Goal: Use online tool/utility: Use online tool/utility

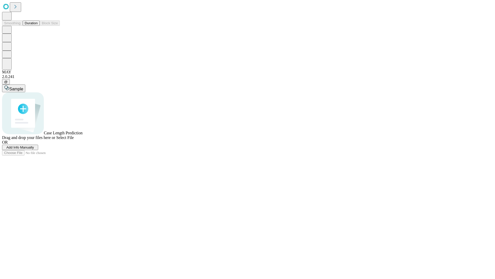
click at [74, 140] on span "Select File" at bounding box center [65, 137] width 18 height 4
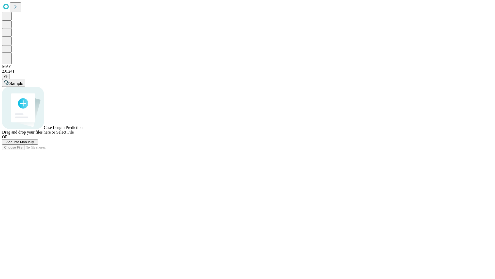
click at [74, 134] on span "Select File" at bounding box center [65, 132] width 18 height 4
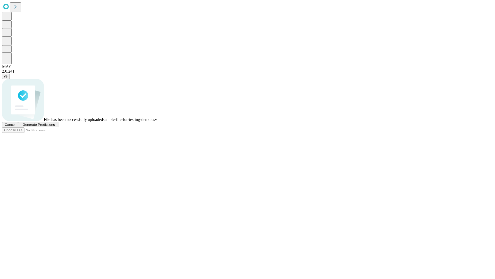
click at [55, 126] on span "Generate Predictions" at bounding box center [38, 125] width 32 height 4
